Goal: Task Accomplishment & Management: Complete application form

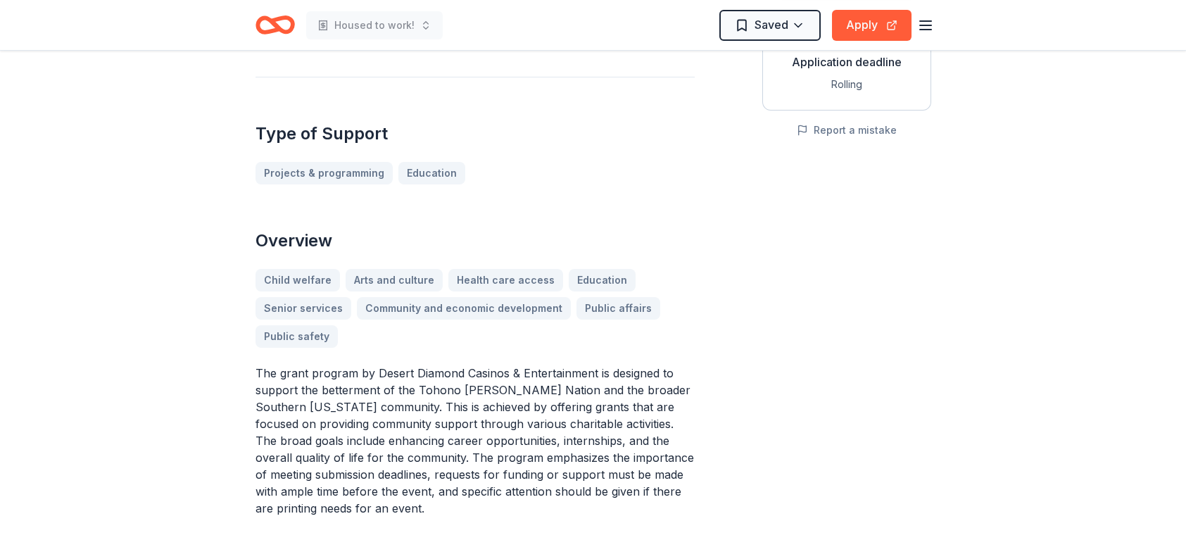
scroll to position [281, 0]
drag, startPoint x: 331, startPoint y: 421, endPoint x: 576, endPoint y: 341, distance: 258.5
click at [580, 337] on div "Overview Child welfare Arts and culture Health care access Education Senior ser…" at bounding box center [474, 372] width 439 height 287
click at [333, 421] on p "The grant program by Desert Diamond Casinos & Entertainment is designed to supp…" at bounding box center [474, 440] width 439 height 152
drag, startPoint x: 330, startPoint y: 424, endPoint x: 412, endPoint y: 434, distance: 82.3
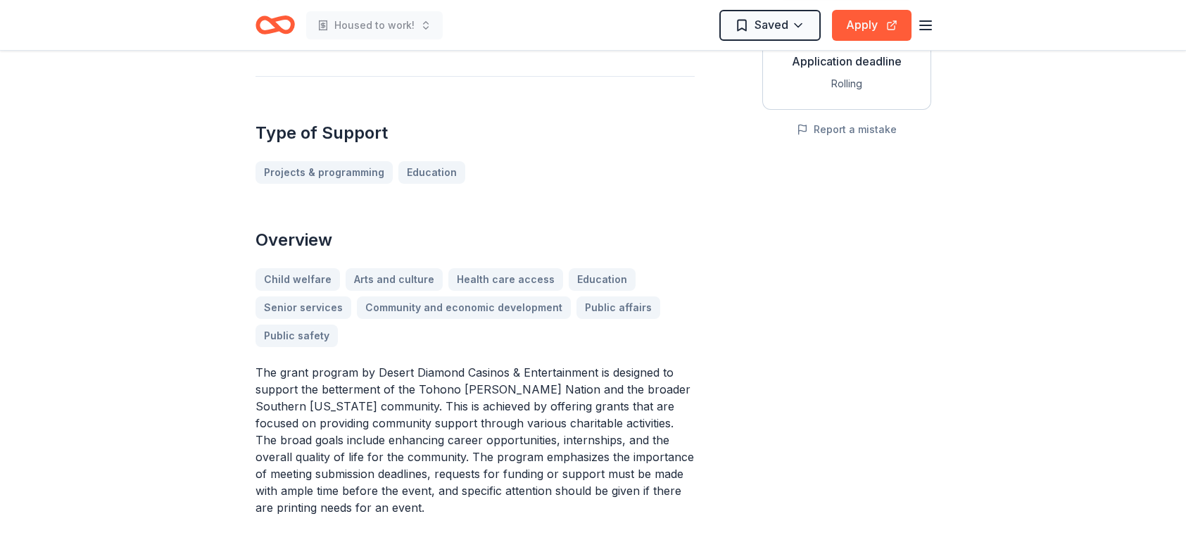
click at [412, 434] on p "The grant program by Desert Diamond Casinos & Entertainment is designed to supp…" at bounding box center [474, 440] width 439 height 152
drag, startPoint x: 493, startPoint y: 418, endPoint x: 430, endPoint y: 421, distance: 62.7
click at [440, 424] on p "The grant program by Desert Diamond Casinos & Entertainment is designed to supp…" at bounding box center [474, 440] width 439 height 152
click at [419, 419] on p "The grant program by Desert Diamond Casinos & Entertainment is designed to supp…" at bounding box center [474, 440] width 439 height 152
click at [417, 417] on p "The grant program by Desert Diamond Casinos & Entertainment is designed to supp…" at bounding box center [474, 440] width 439 height 152
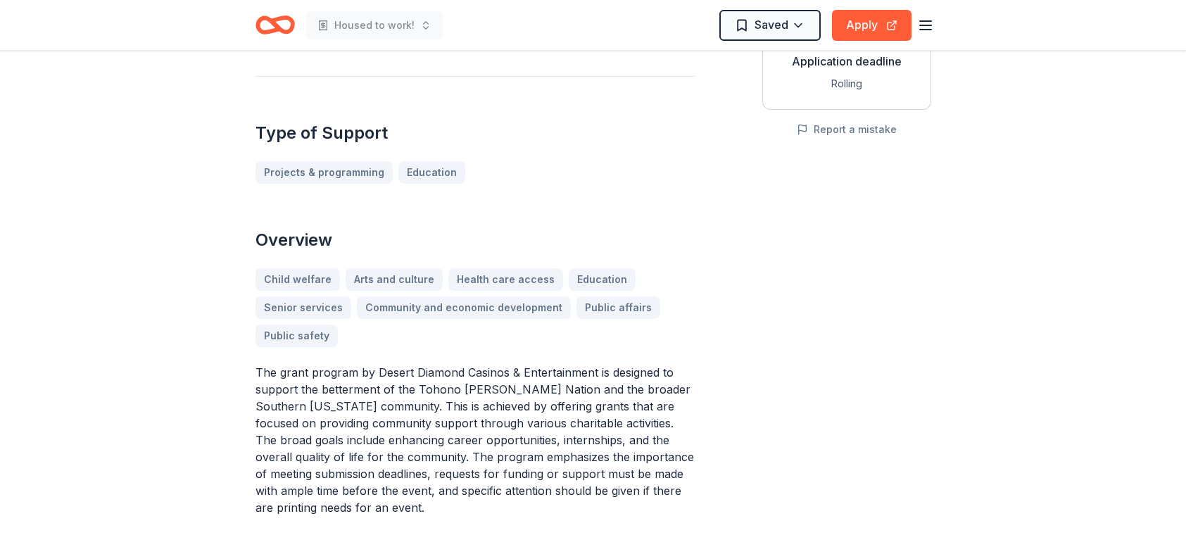
drag, startPoint x: 367, startPoint y: 381, endPoint x: 468, endPoint y: 417, distance: 107.5
click at [468, 417] on p "The grant program by Desert Diamond Casinos & Entertainment is designed to supp…" at bounding box center [474, 440] width 439 height 152
click at [281, 364] on p "The grant program by Desert Diamond Casinos & Entertainment is designed to supp…" at bounding box center [474, 440] width 439 height 152
click at [348, 450] on p "The grant program by Desert Diamond Casinos & Entertainment is designed to supp…" at bounding box center [474, 440] width 439 height 152
click at [391, 418] on p "The grant program by Desert Diamond Casinos & Entertainment is designed to supp…" at bounding box center [474, 440] width 439 height 152
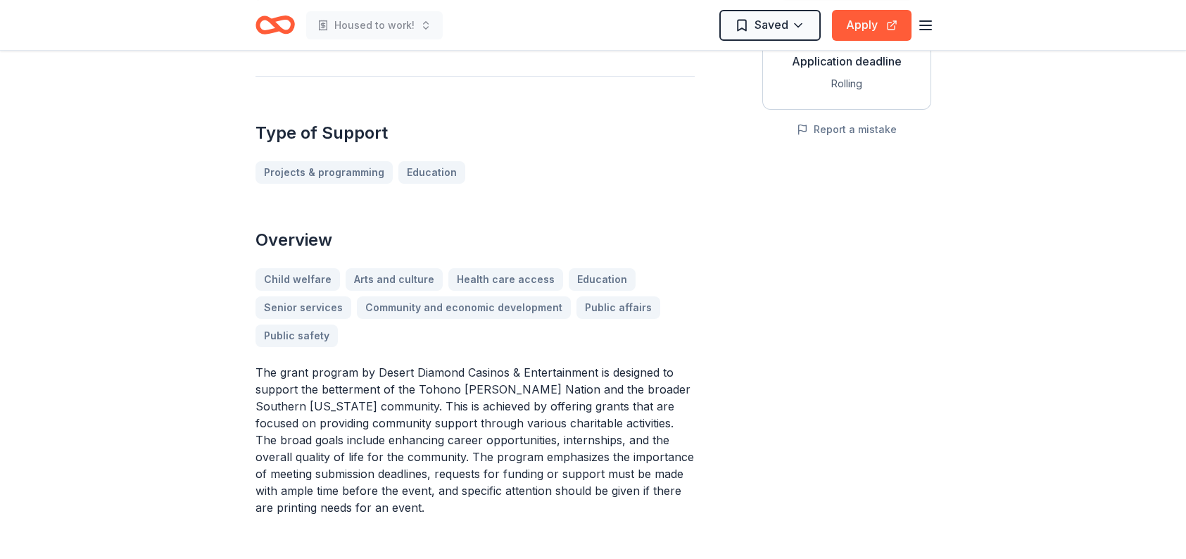
click at [370, 386] on p "The grant program by Desert Diamond Casinos & Entertainment is designed to supp…" at bounding box center [474, 440] width 439 height 152
drag, startPoint x: 369, startPoint y: 388, endPoint x: 654, endPoint y: 416, distance: 287.0
click at [654, 416] on p "The grant program by Desert Diamond Casinos & Entertainment is designed to supp…" at bounding box center [474, 440] width 439 height 152
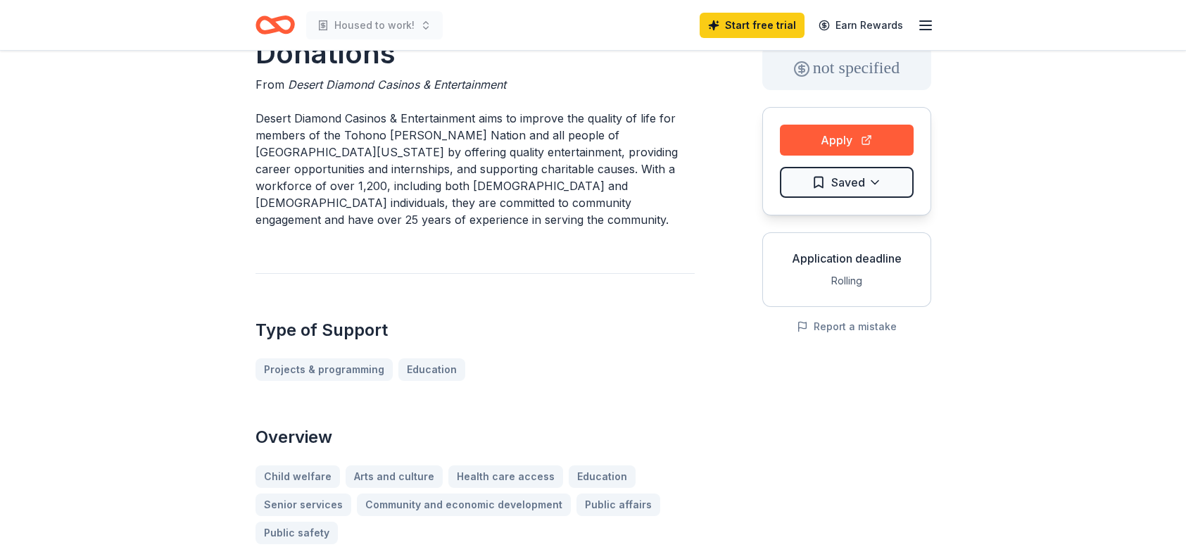
scroll to position [141, 0]
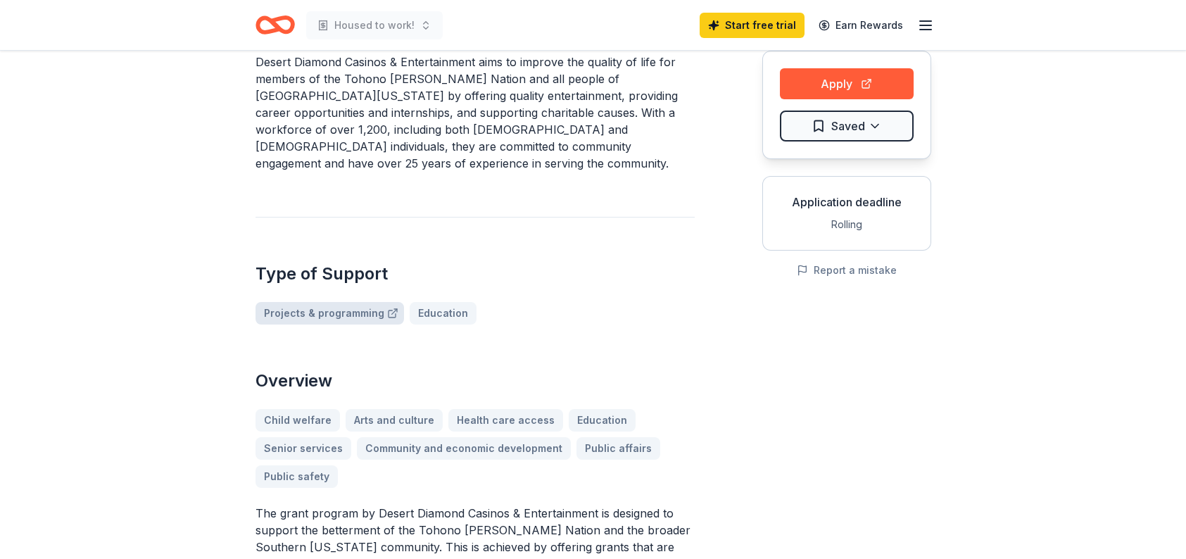
click at [346, 302] on link "Projects & programming" at bounding box center [329, 313] width 148 height 23
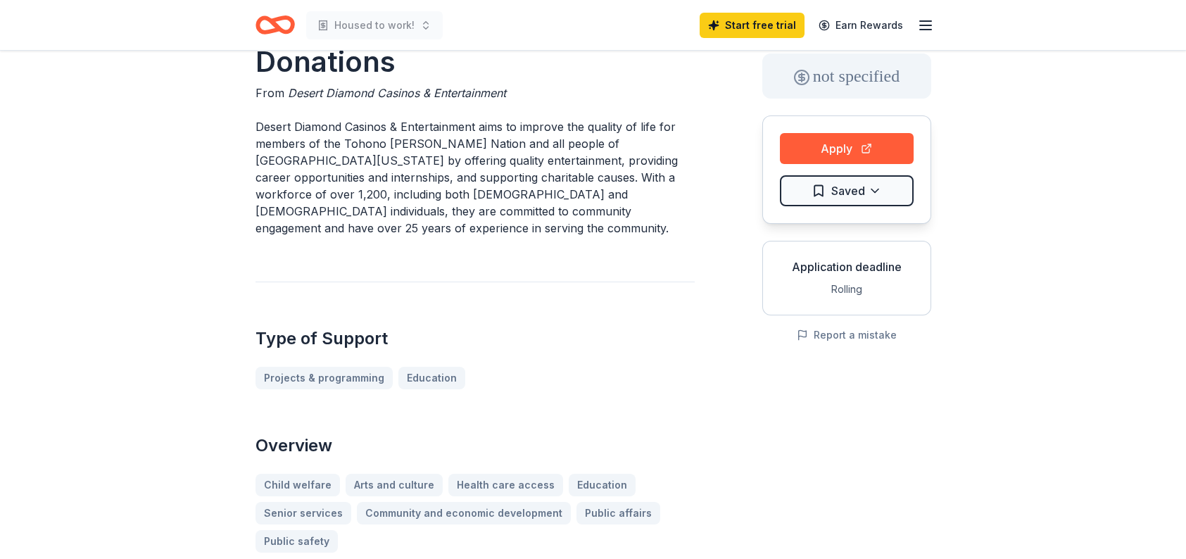
scroll to position [0, 0]
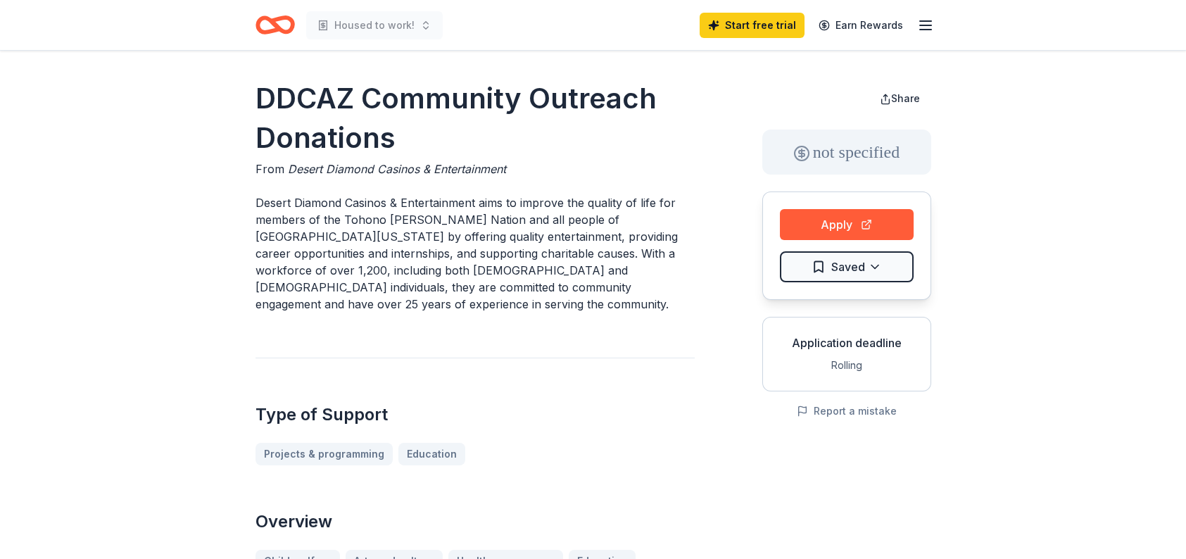
drag, startPoint x: 503, startPoint y: 165, endPoint x: 368, endPoint y: 146, distance: 136.4
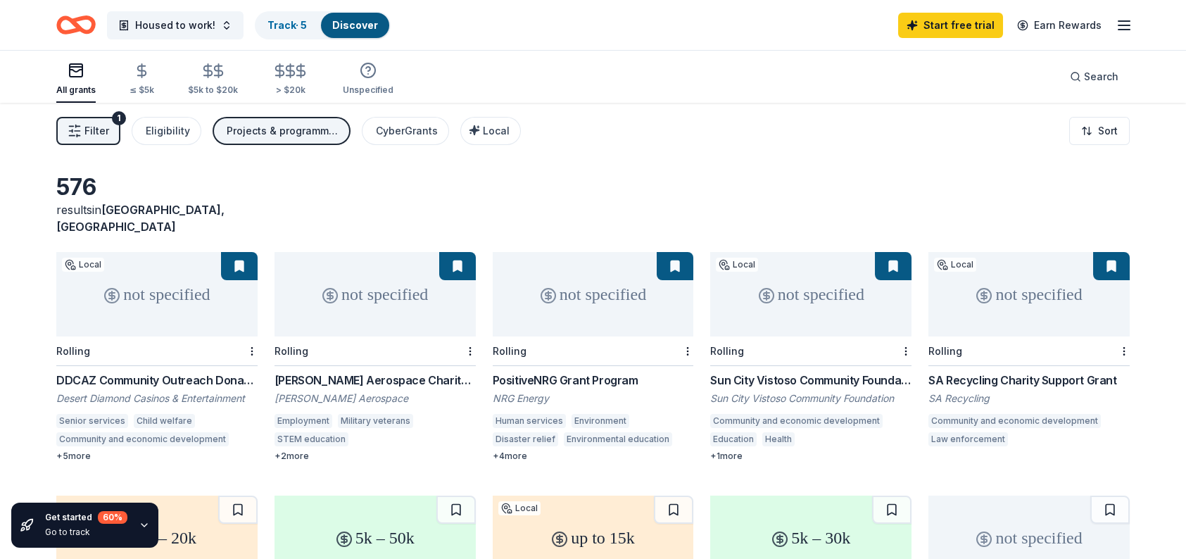
click at [201, 371] on div "DDCAZ Community Outreach Donations" at bounding box center [156, 379] width 201 height 17
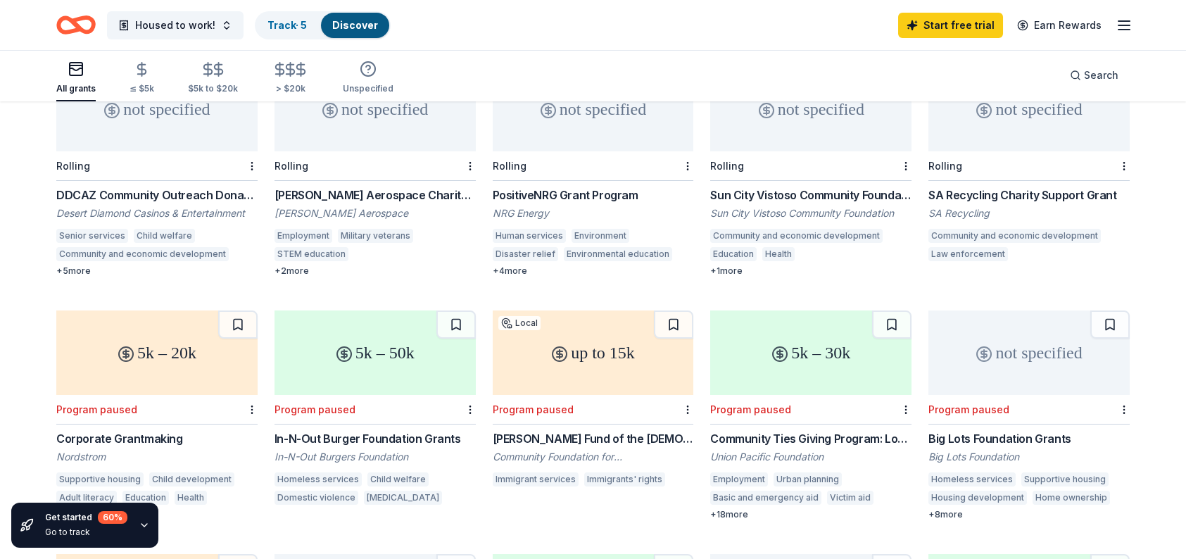
scroll to position [211, 0]
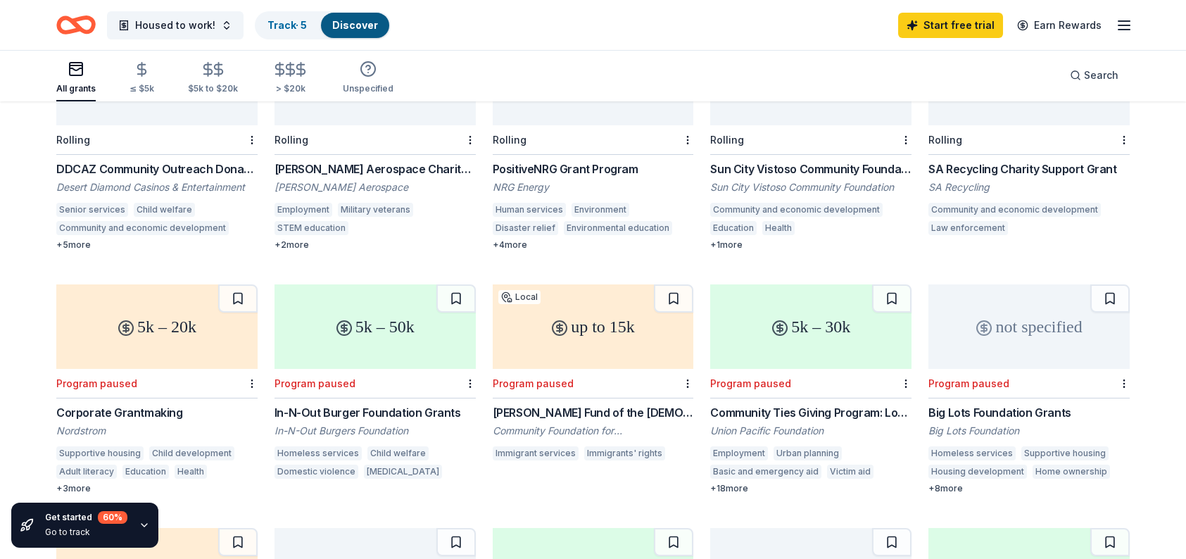
click at [946, 180] on div "SA Recycling" at bounding box center [1028, 187] width 201 height 14
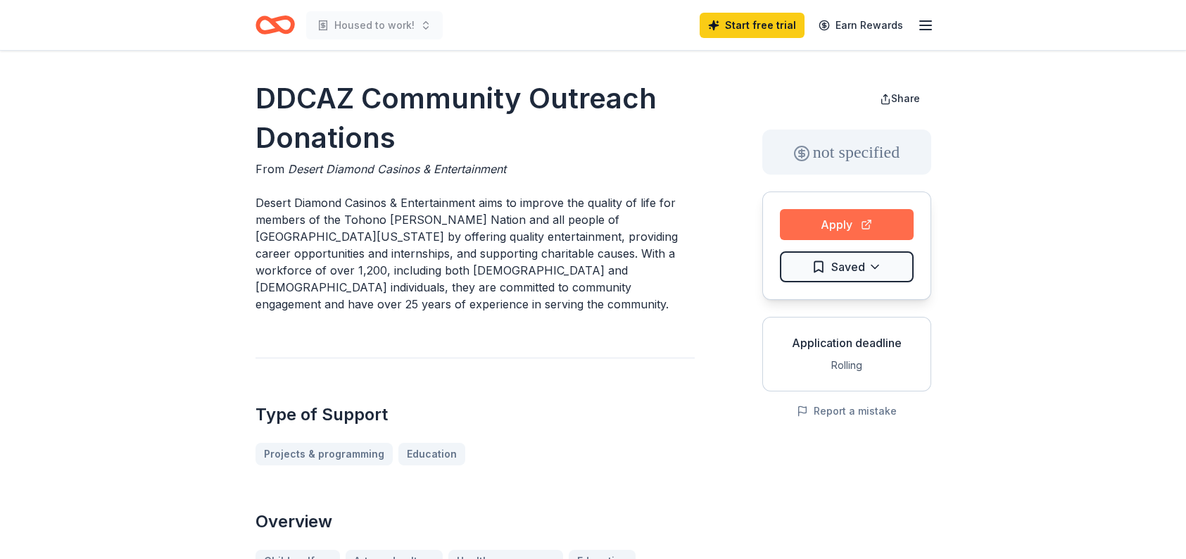
click at [837, 217] on button "Apply" at bounding box center [847, 224] width 134 height 31
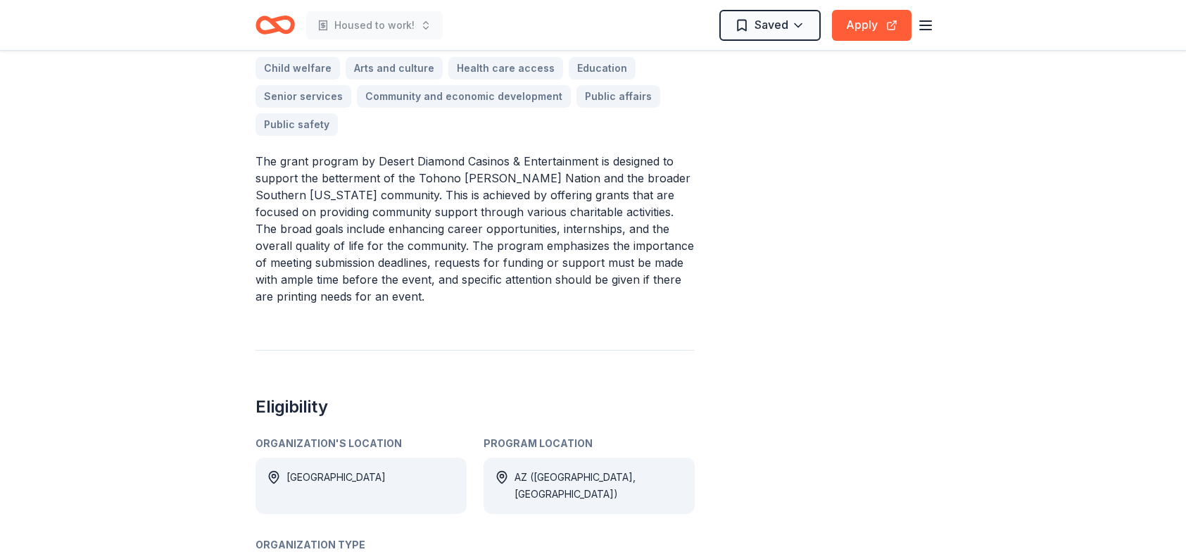
scroll to position [422, 0]
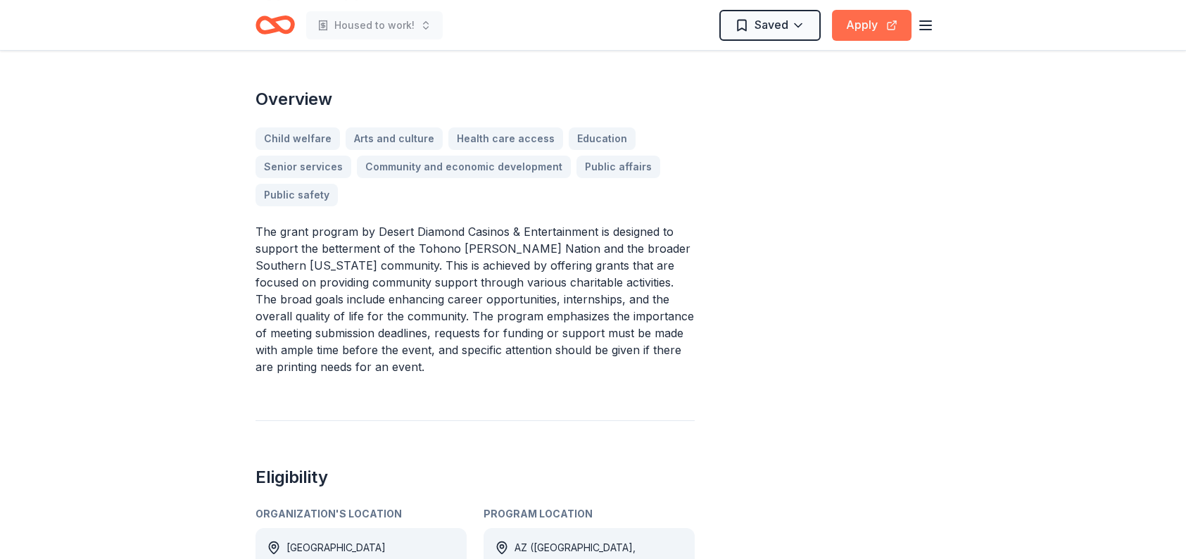
click at [858, 25] on button "Apply" at bounding box center [872, 25] width 80 height 31
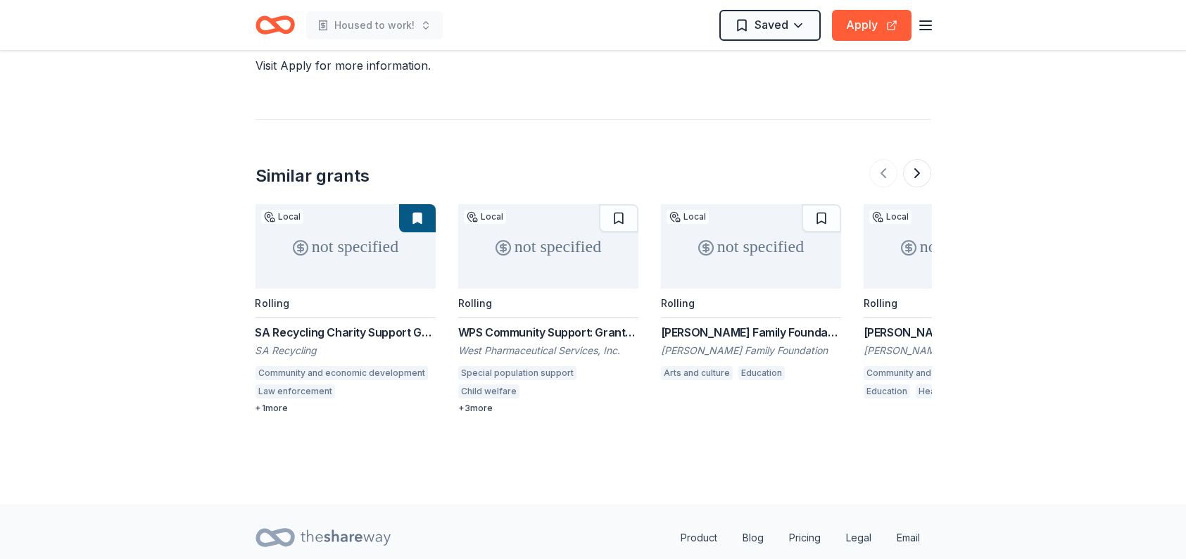
scroll to position [1499, 0]
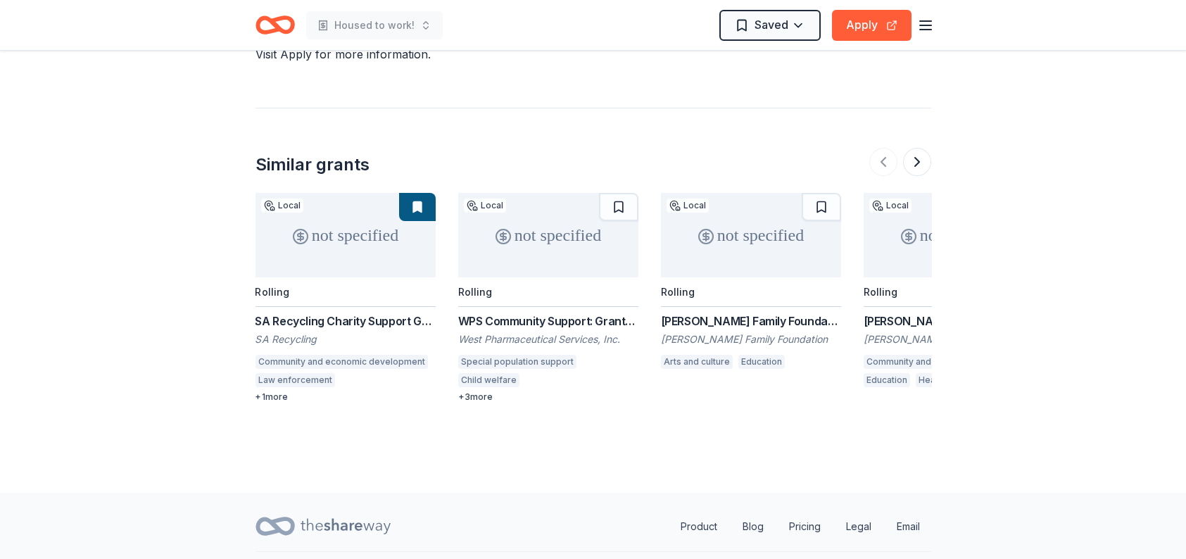
click at [526, 312] on div "WPS Community Support: Grants & Sponsorhips" at bounding box center [548, 320] width 180 height 17
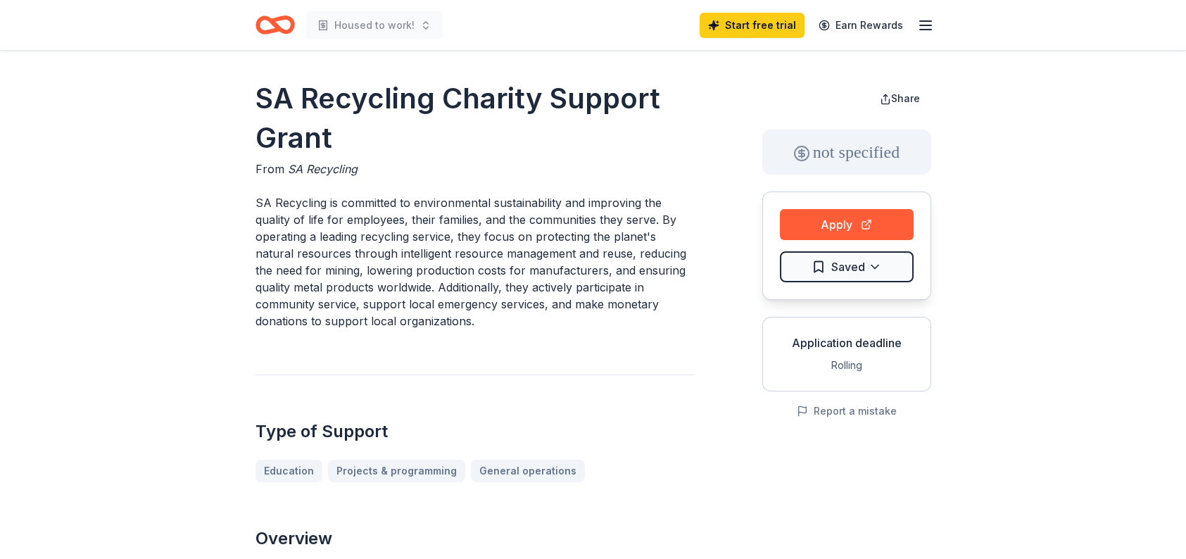
click at [671, 269] on p "SA Recycling is committed to environmental sustainability and improving the qua…" at bounding box center [474, 261] width 439 height 135
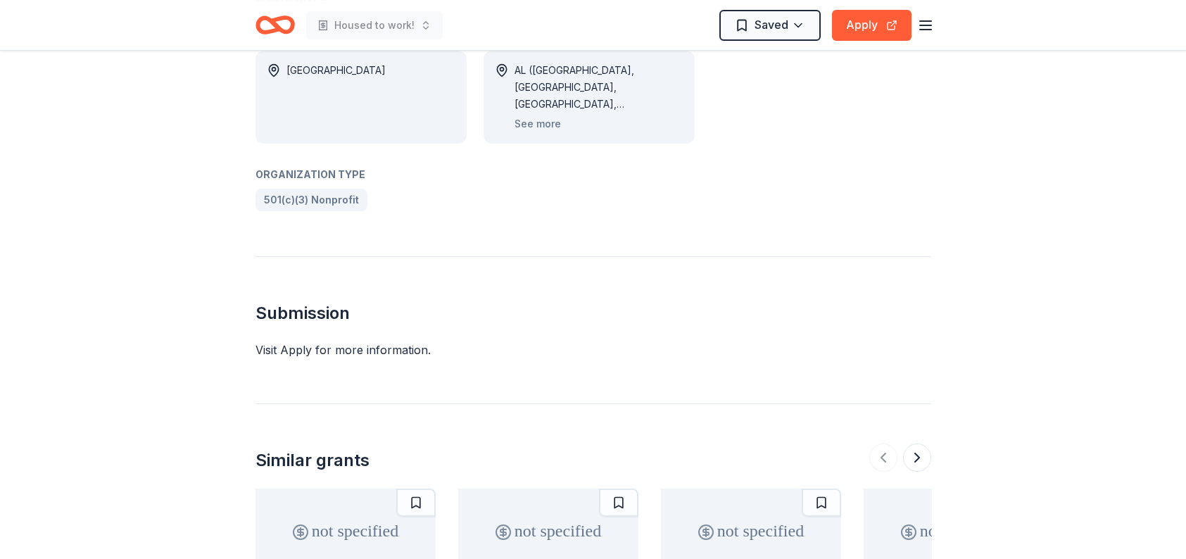
scroll to position [774, 0]
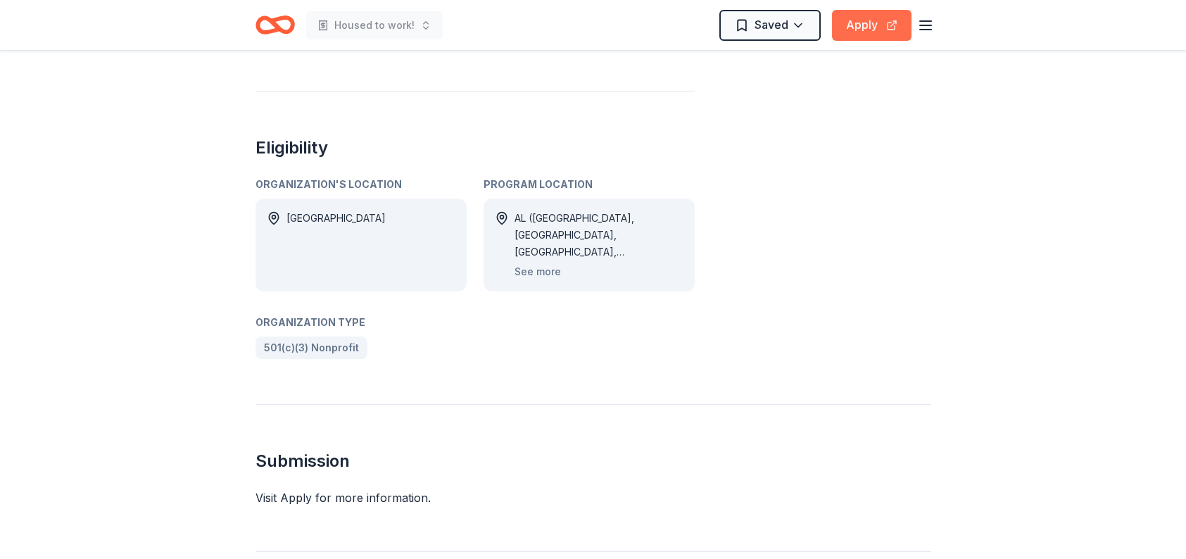
click at [868, 27] on button "Apply" at bounding box center [872, 25] width 80 height 31
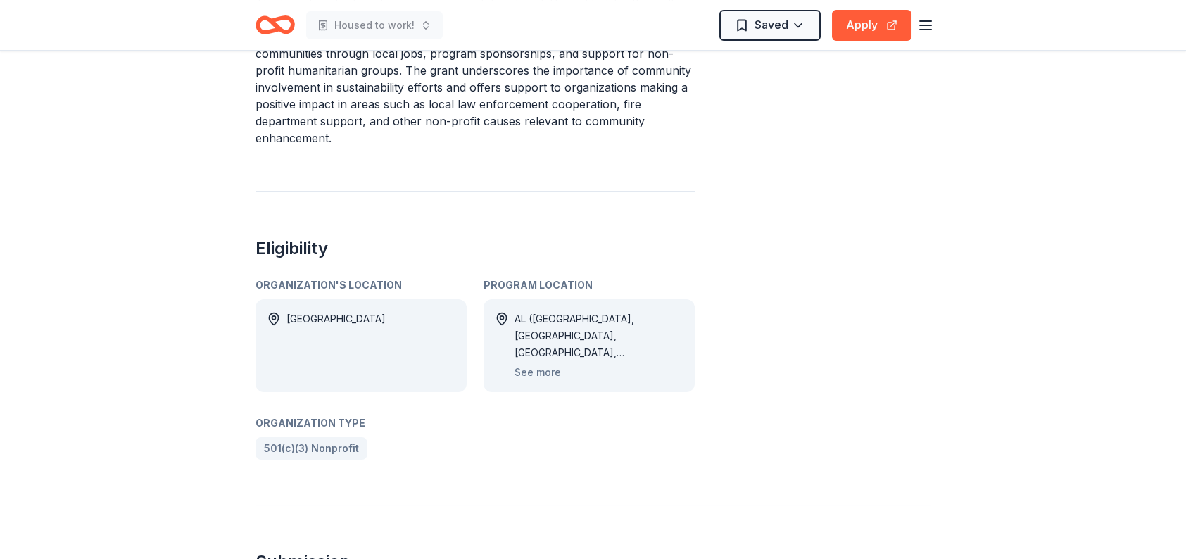
scroll to position [633, 0]
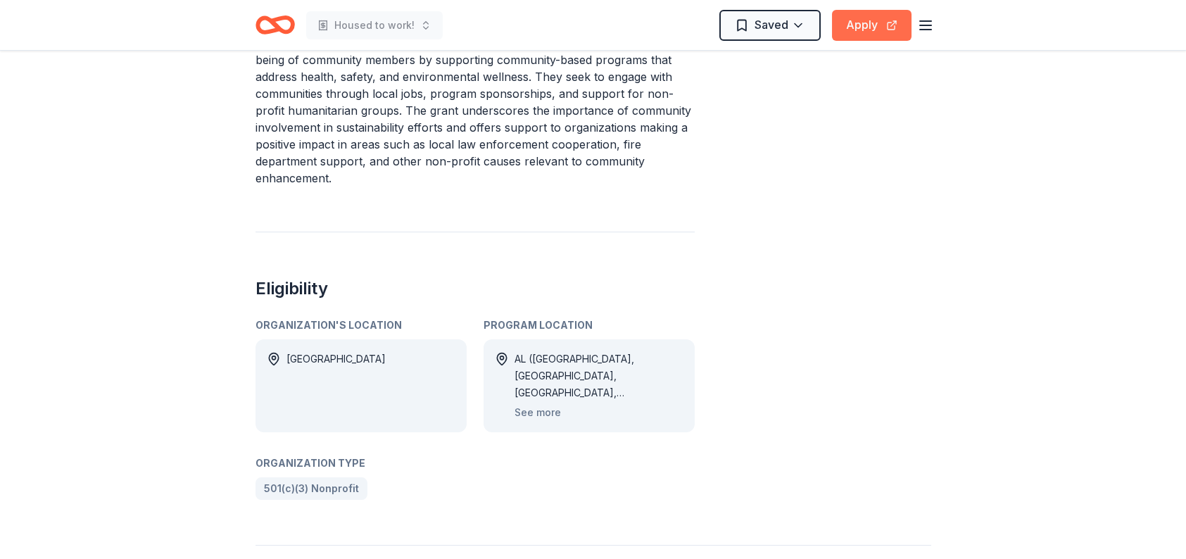
click at [863, 20] on button "Apply" at bounding box center [872, 25] width 80 height 31
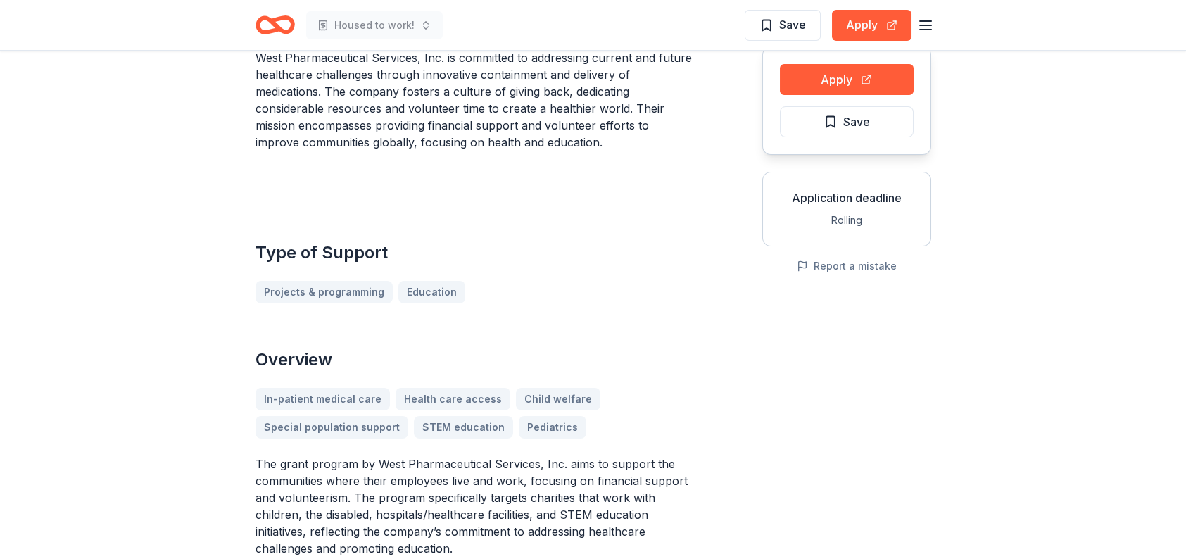
scroll to position [141, 0]
